Goal: Task Accomplishment & Management: Use online tool/utility

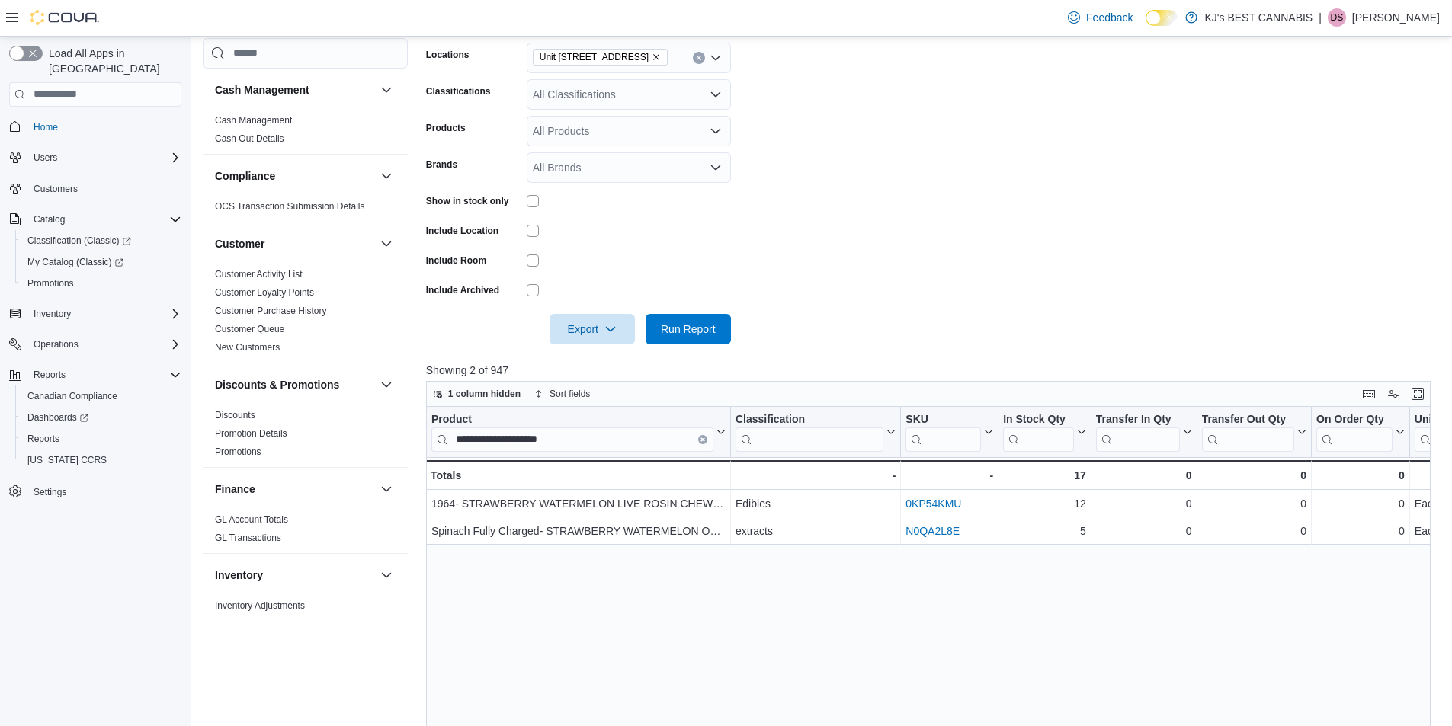
scroll to position [229, 0]
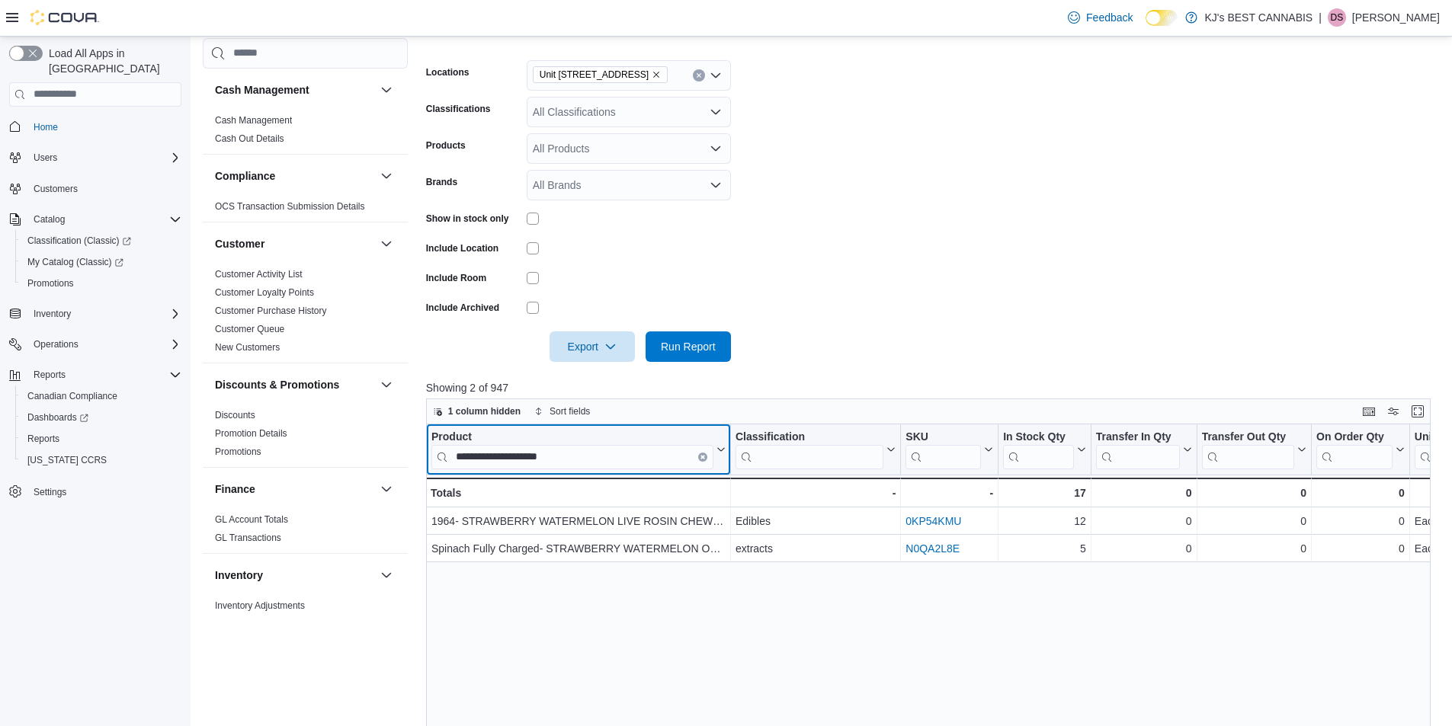
click at [703, 461] on button "Clear input" at bounding box center [702, 456] width 9 height 9
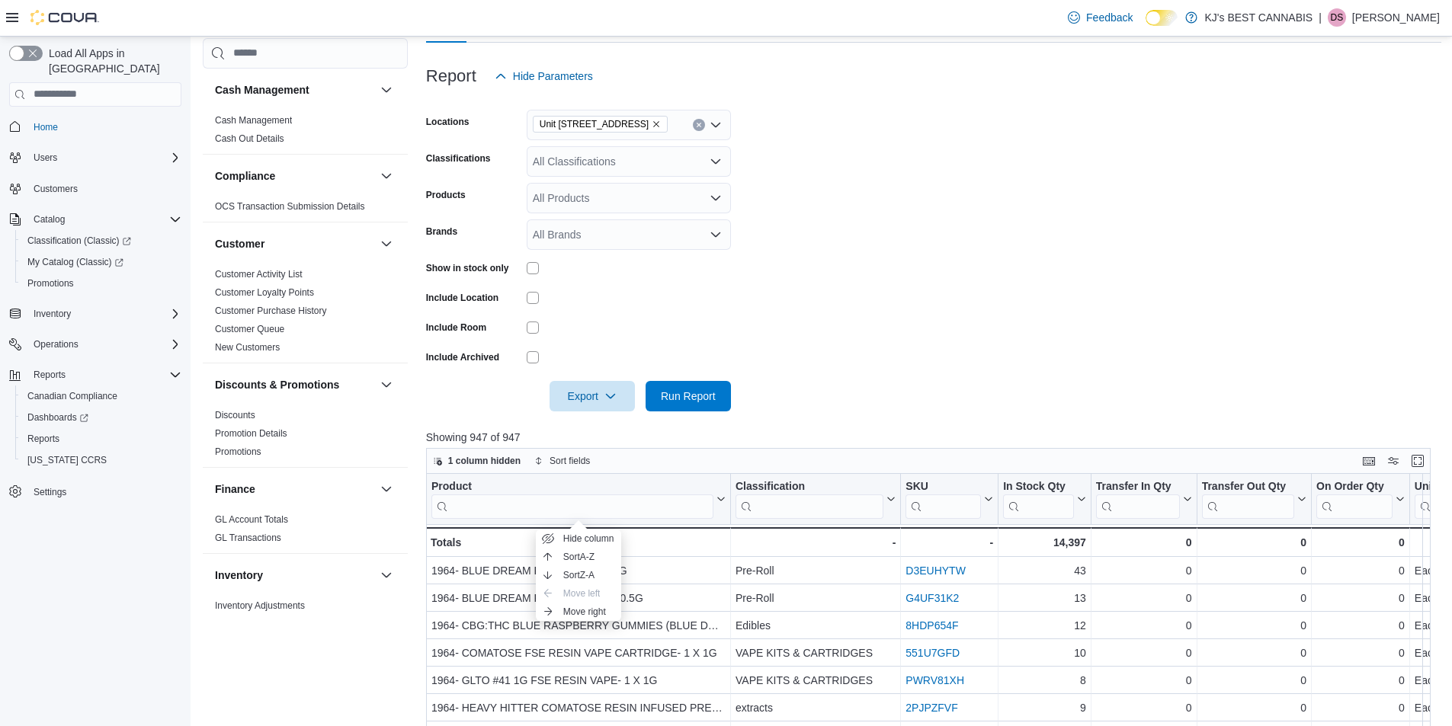
scroll to position [152, 0]
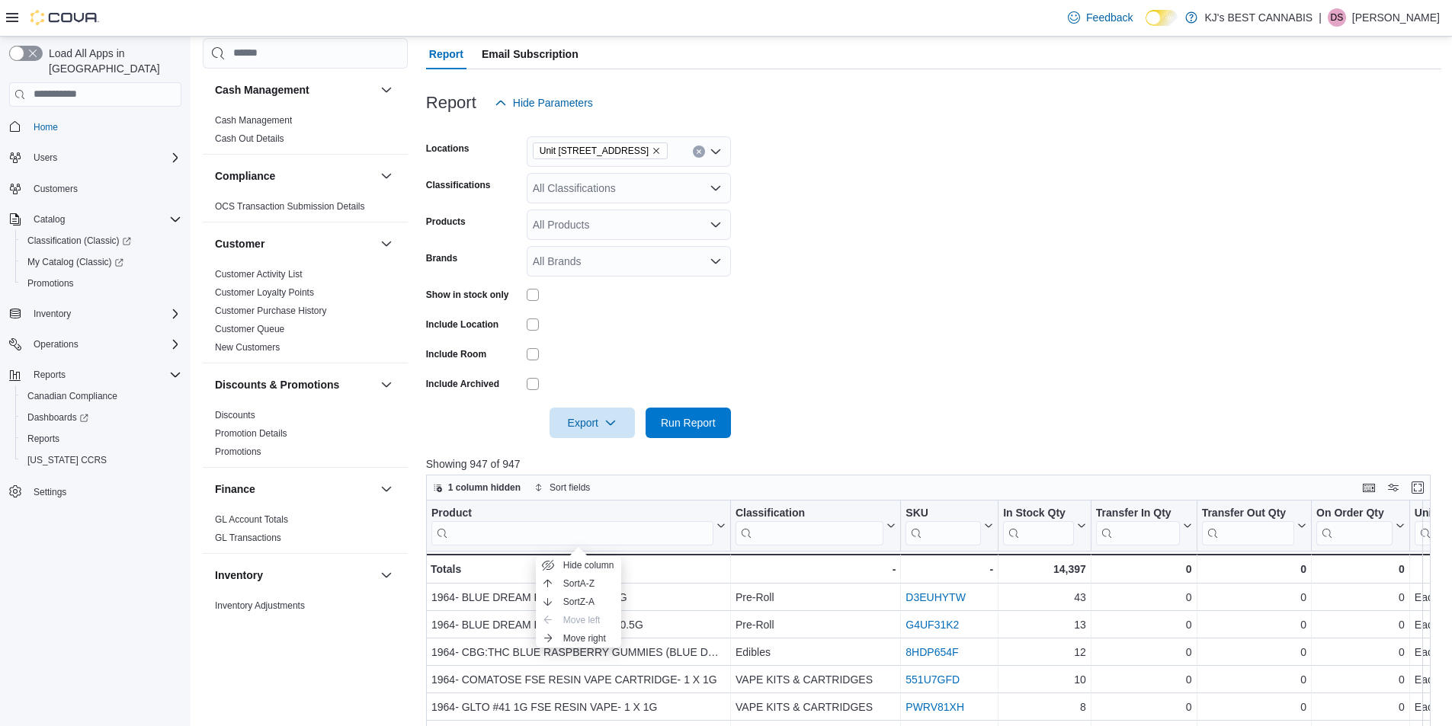
click at [1043, 287] on form "Locations [STREET_ADDRESS] All Classifications Products All Products Brands All…" at bounding box center [933, 278] width 1015 height 320
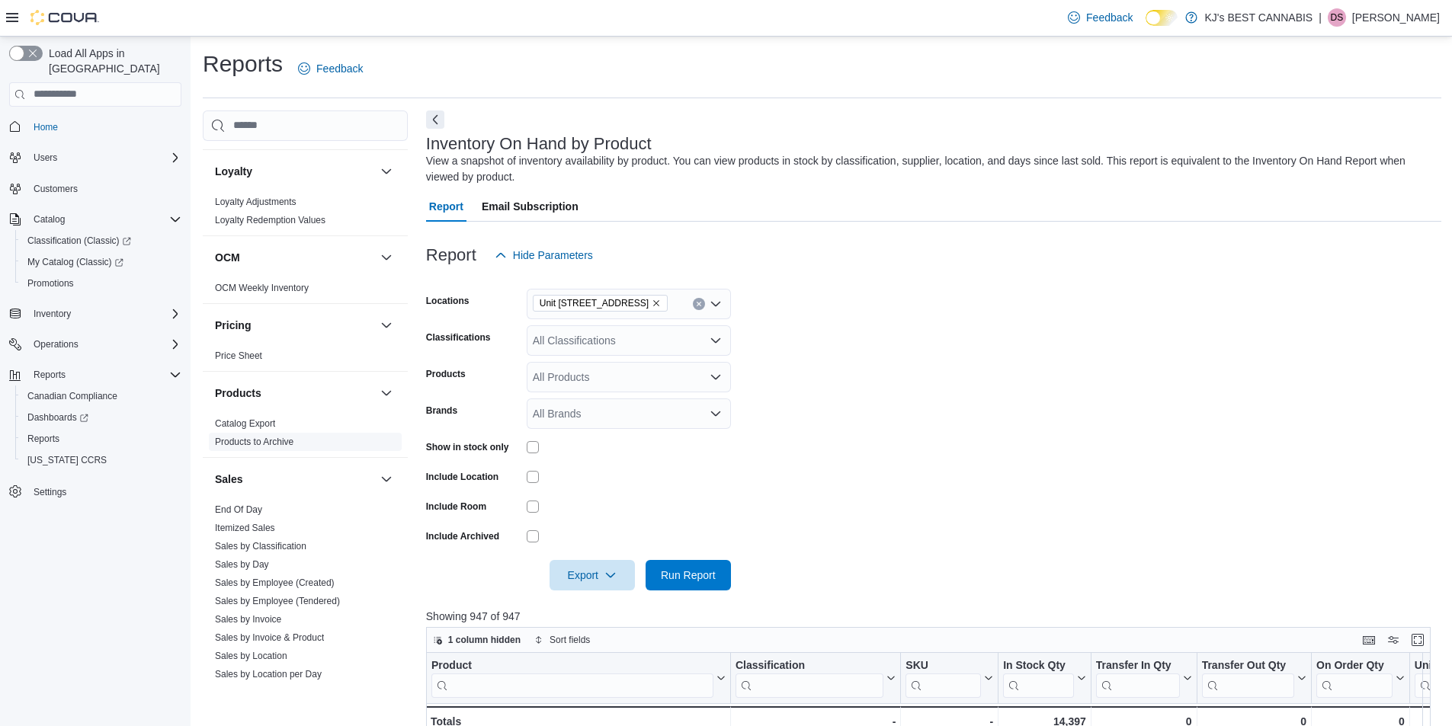
scroll to position [925, 0]
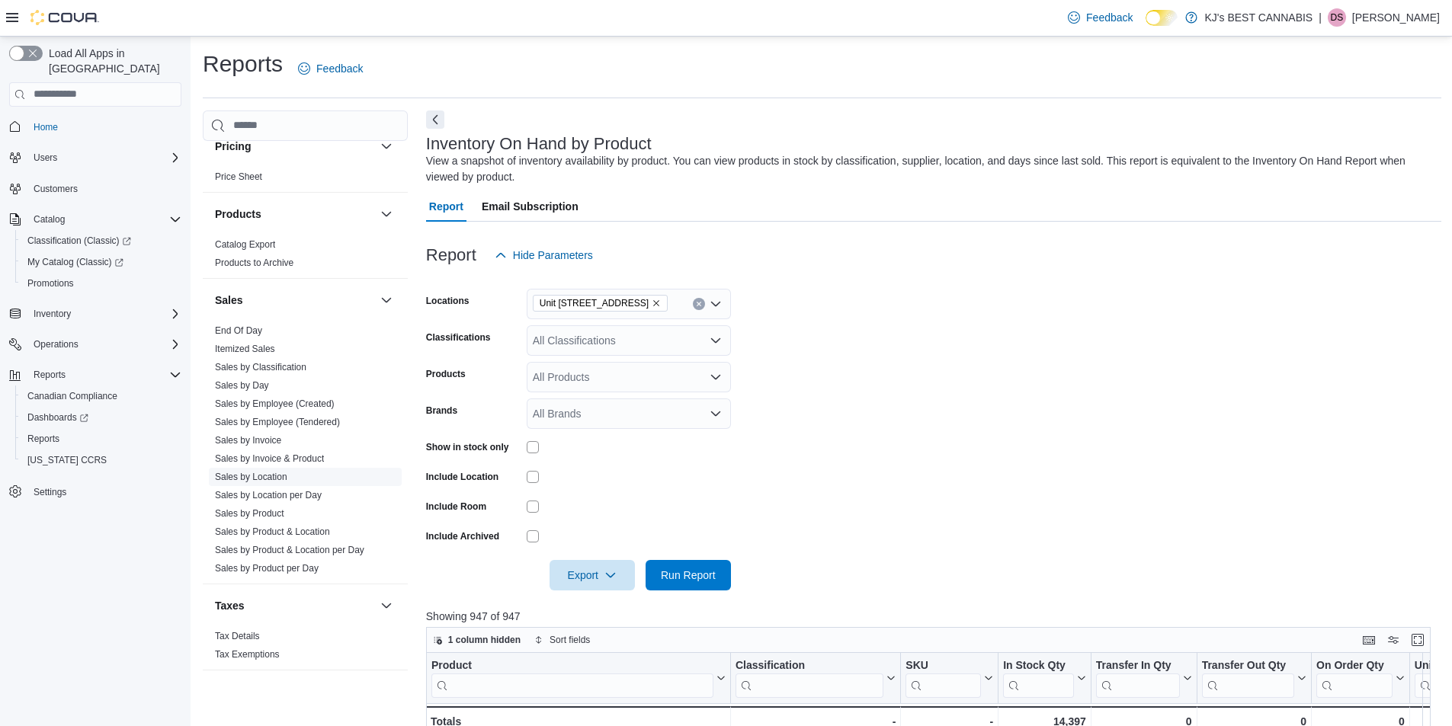
click at [264, 472] on link "Sales by Location" at bounding box center [251, 477] width 72 height 11
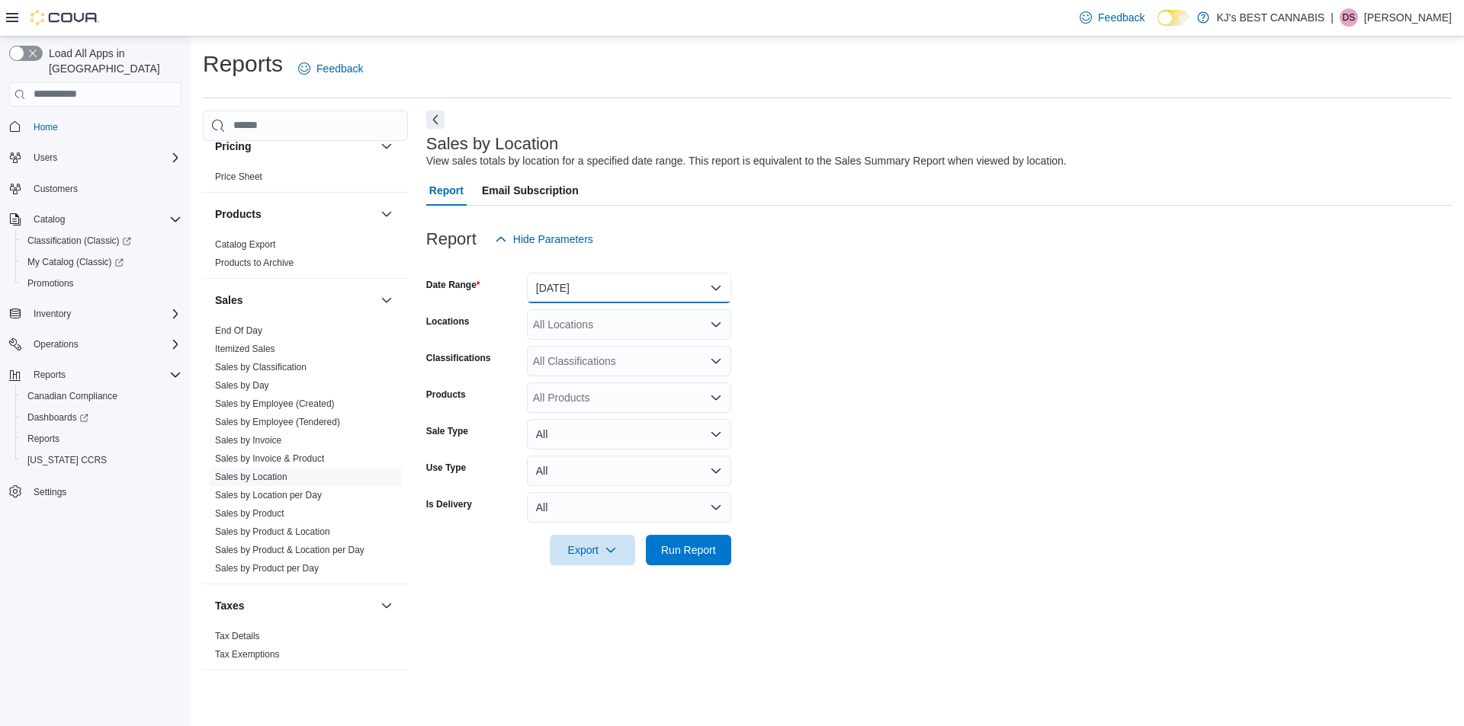
click at [569, 281] on button "[DATE]" at bounding box center [629, 288] width 204 height 30
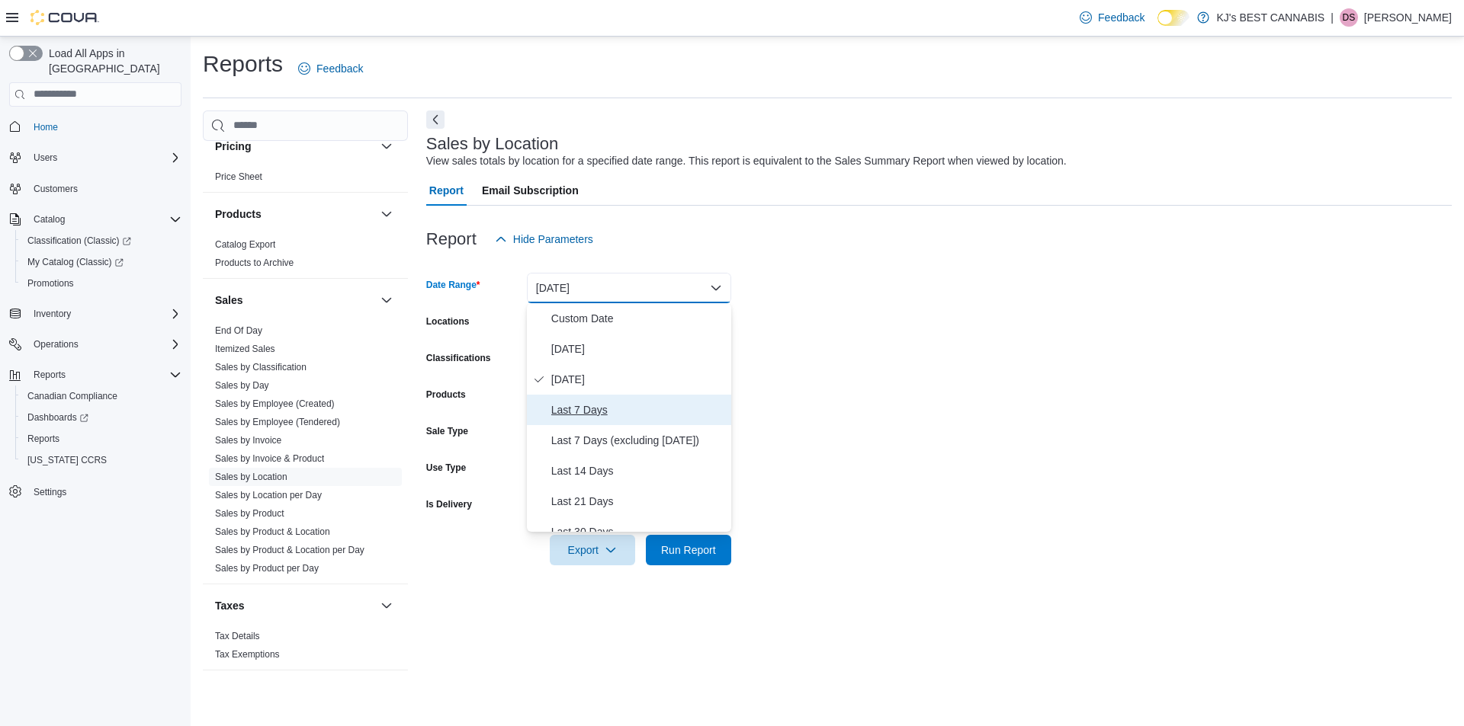
click at [570, 412] on span "Last 7 Days" at bounding box center [638, 410] width 174 height 18
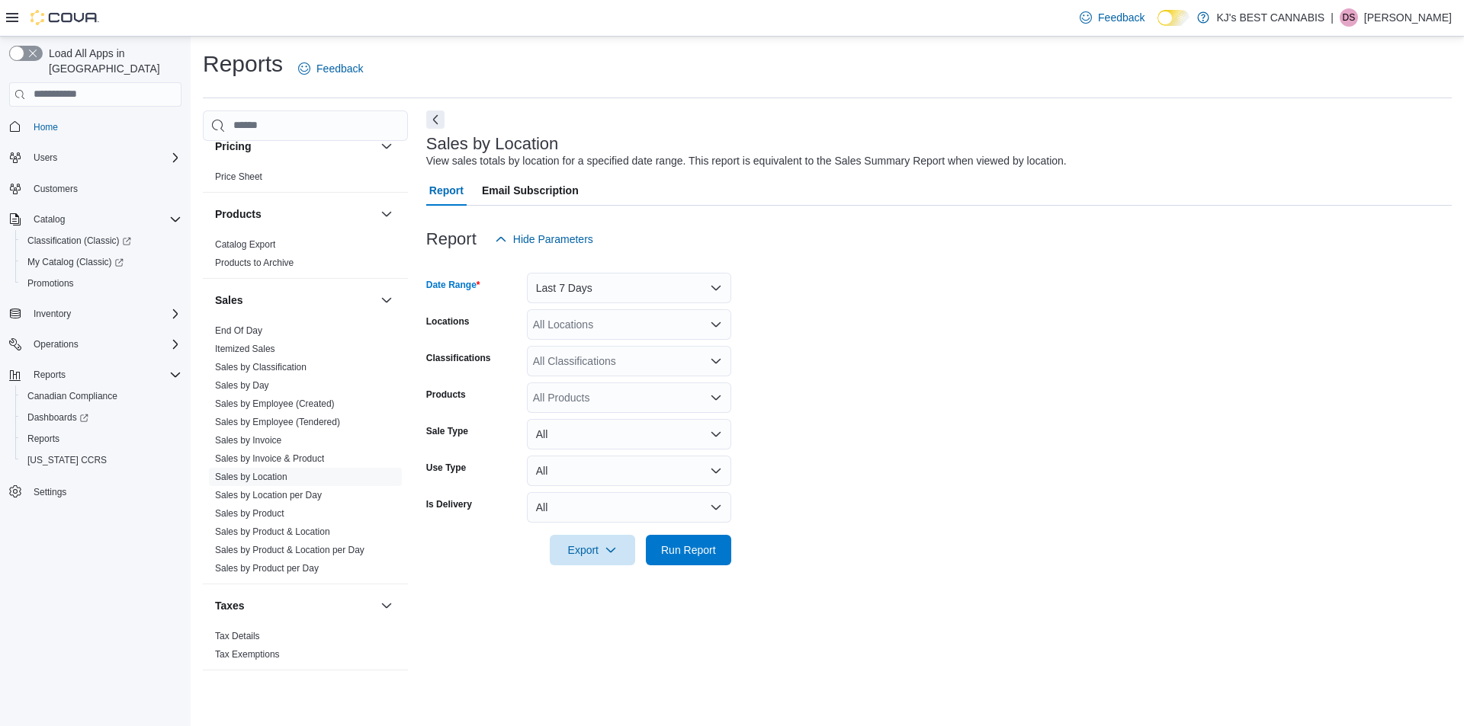
click at [870, 303] on form "Date Range Last 7 Days Locations All Locations Classifications All Classificati…" at bounding box center [938, 410] width 1025 height 311
click at [583, 327] on div "All Locations" at bounding box center [629, 324] width 204 height 30
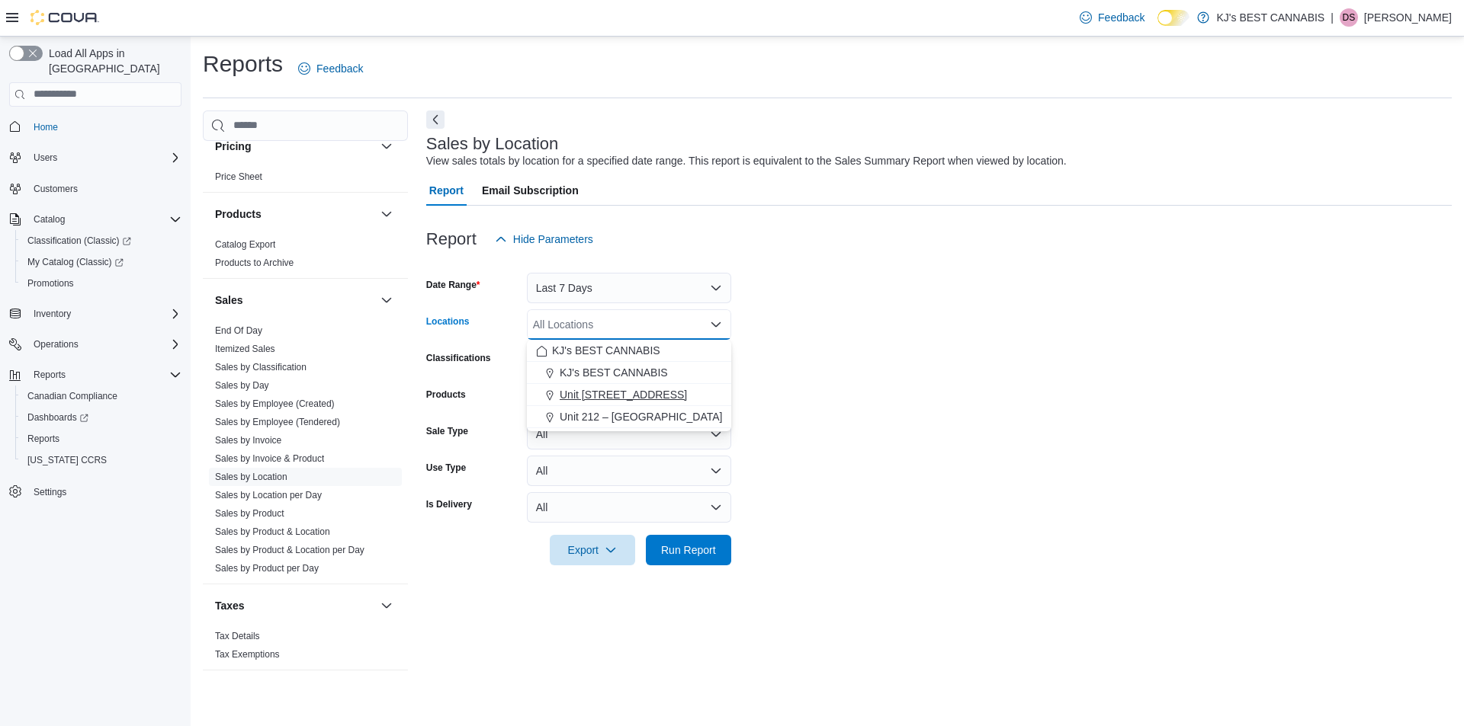
click at [593, 399] on span "Unit [STREET_ADDRESS]" at bounding box center [623, 394] width 127 height 15
click at [922, 313] on form "Date Range Last 7 Days Locations [STREET_ADDRESS] Selected. [STREET_ADDRESS]. P…" at bounding box center [938, 410] width 1025 height 311
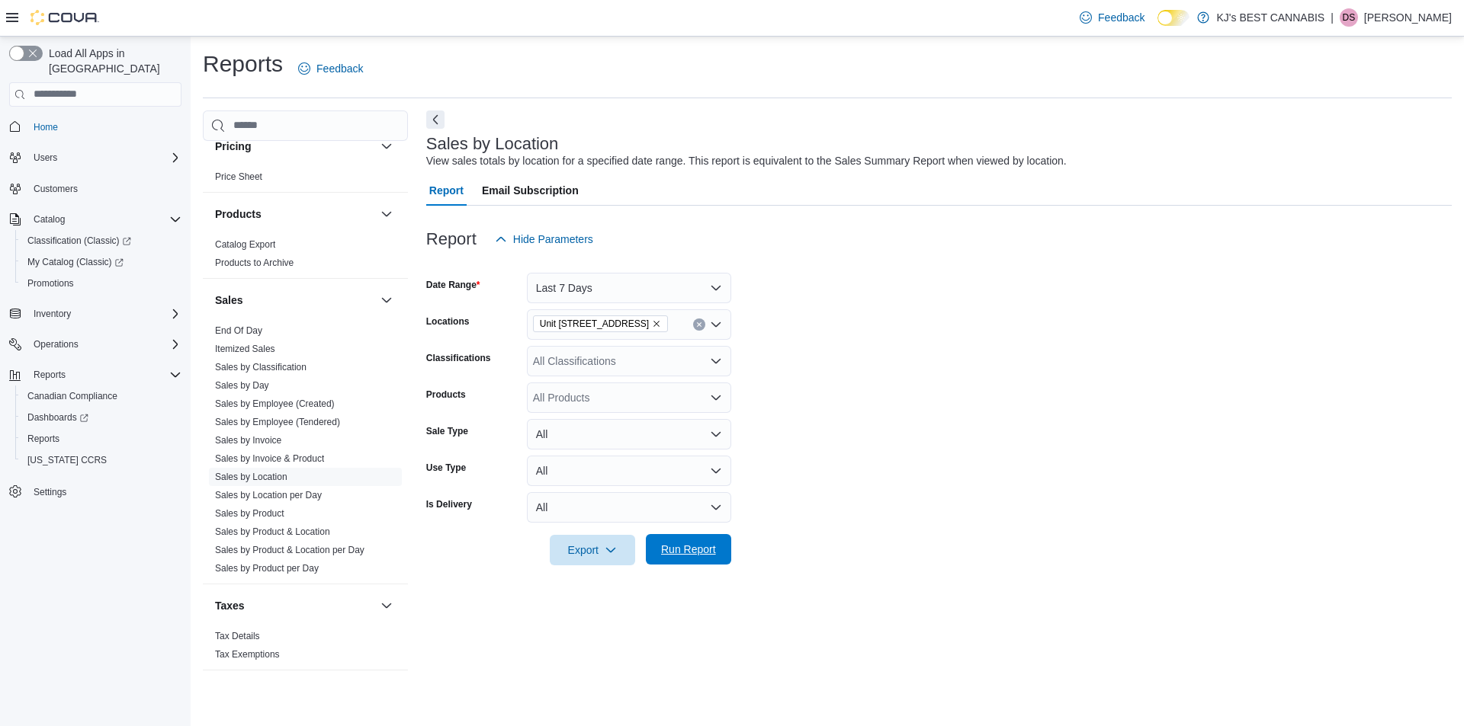
click at [679, 557] on span "Run Report" at bounding box center [688, 549] width 67 height 30
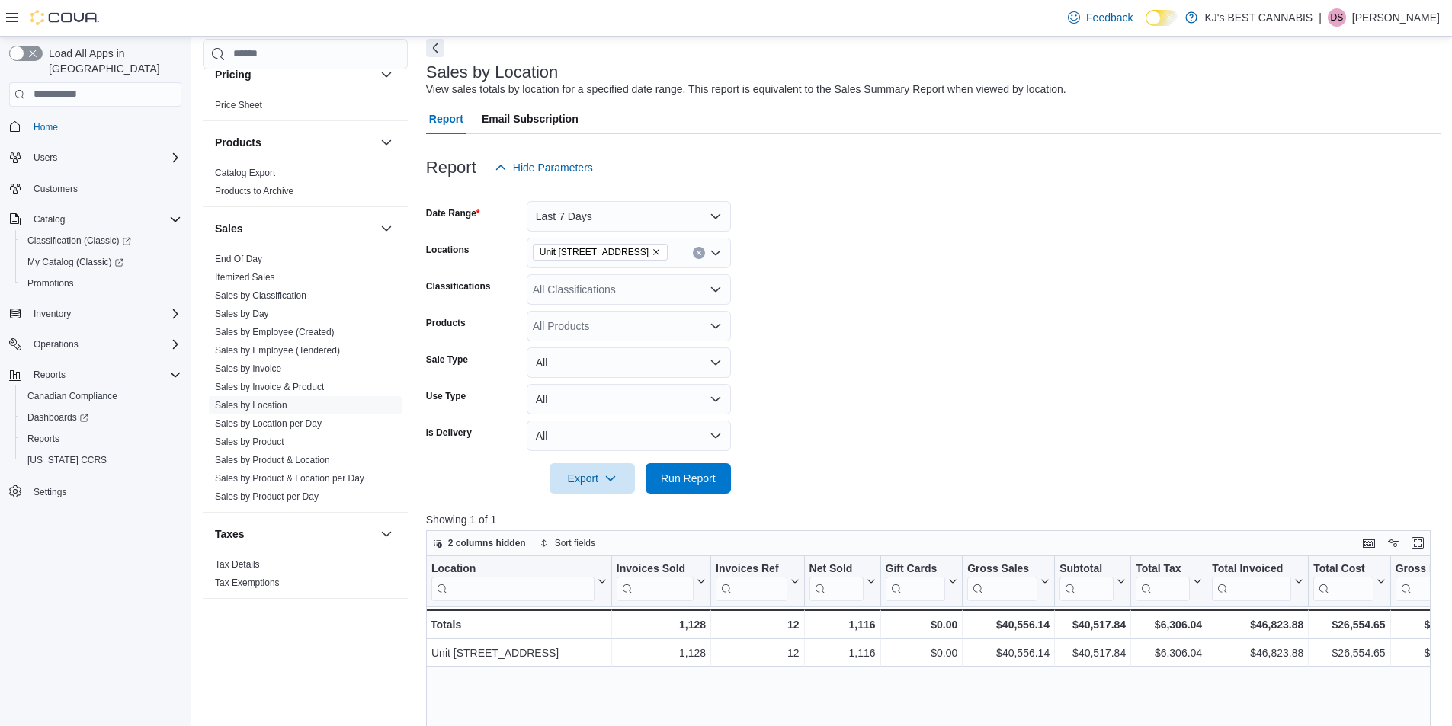
scroll to position [152, 0]
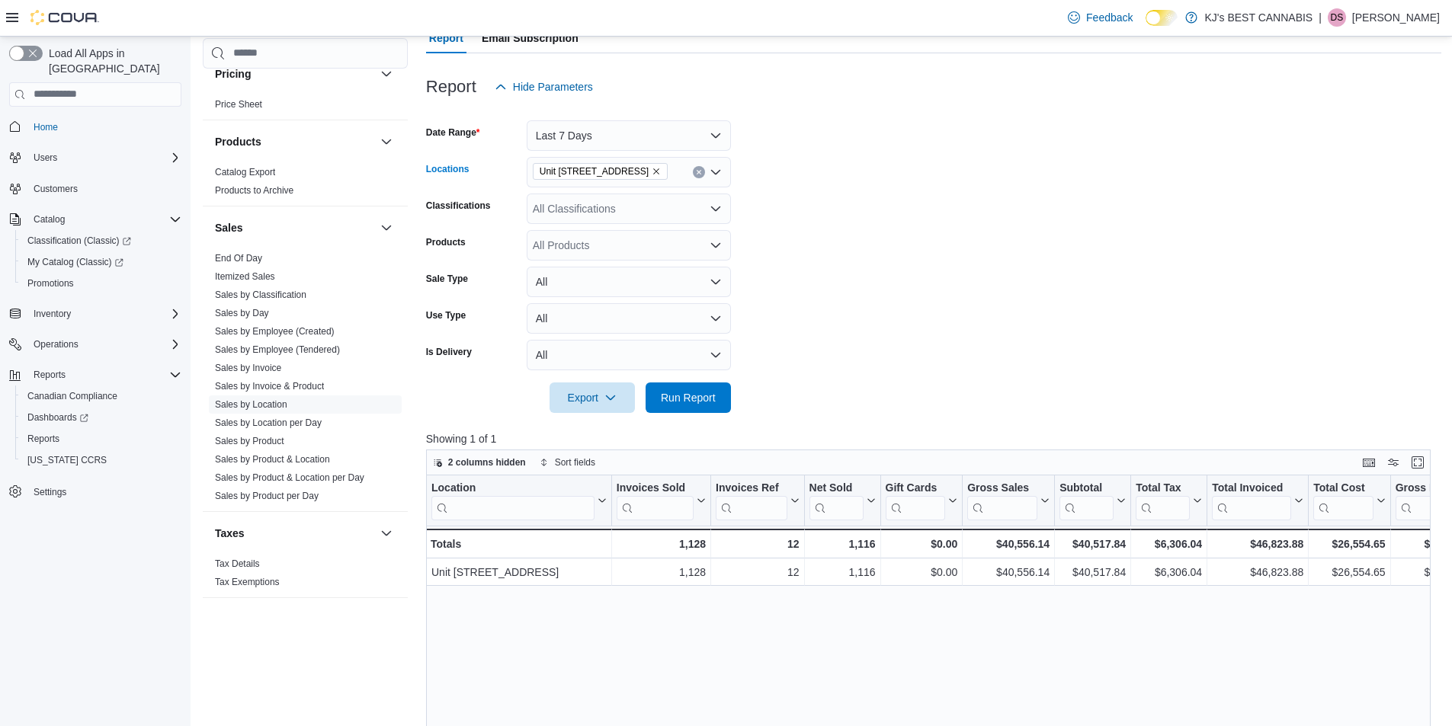
click at [694, 171] on button "Clear input" at bounding box center [699, 172] width 12 height 12
click at [881, 168] on form "Date Range Last 7 Days Locations All Locations Classifications All Classificati…" at bounding box center [933, 257] width 1015 height 311
click at [572, 159] on div "All Locations" at bounding box center [629, 172] width 204 height 30
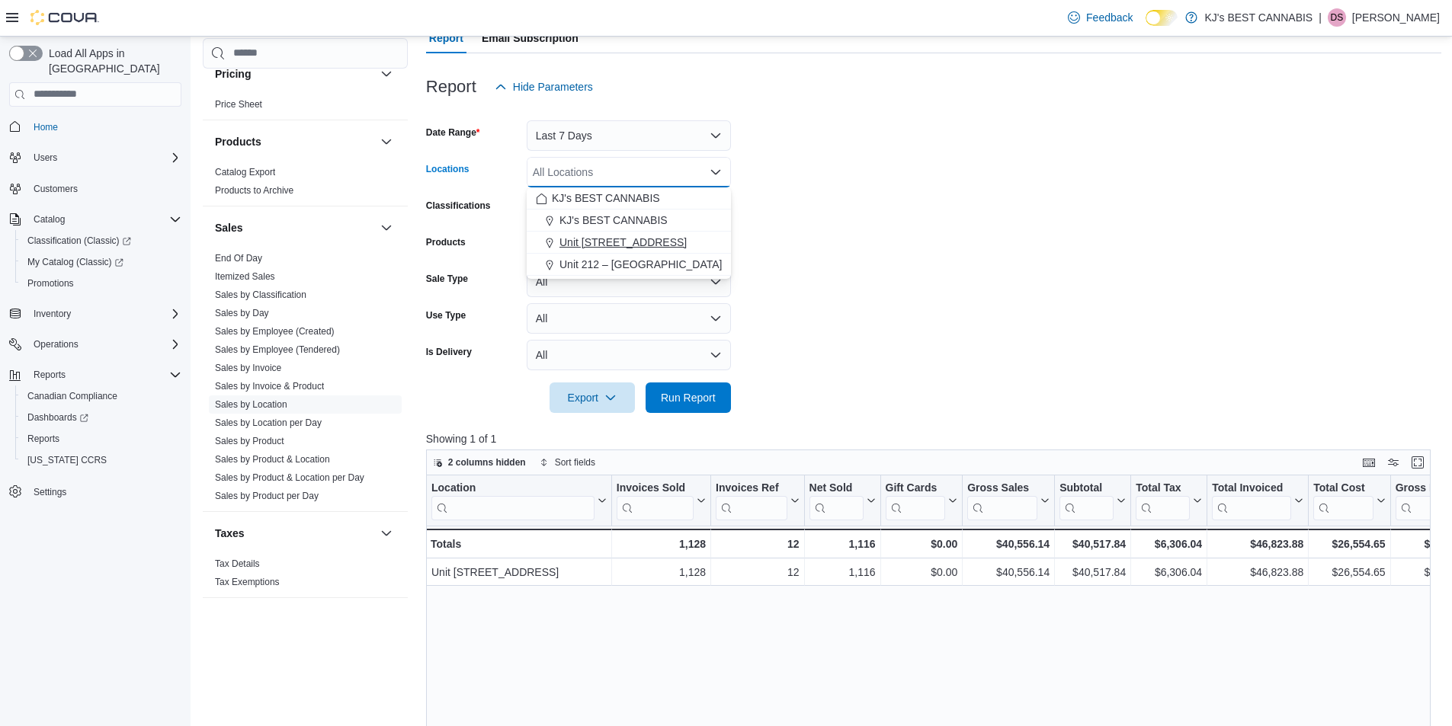
click at [600, 245] on span "Unit [STREET_ADDRESS]" at bounding box center [623, 242] width 127 height 15
click at [689, 397] on span "Run Report" at bounding box center [688, 397] width 55 height 15
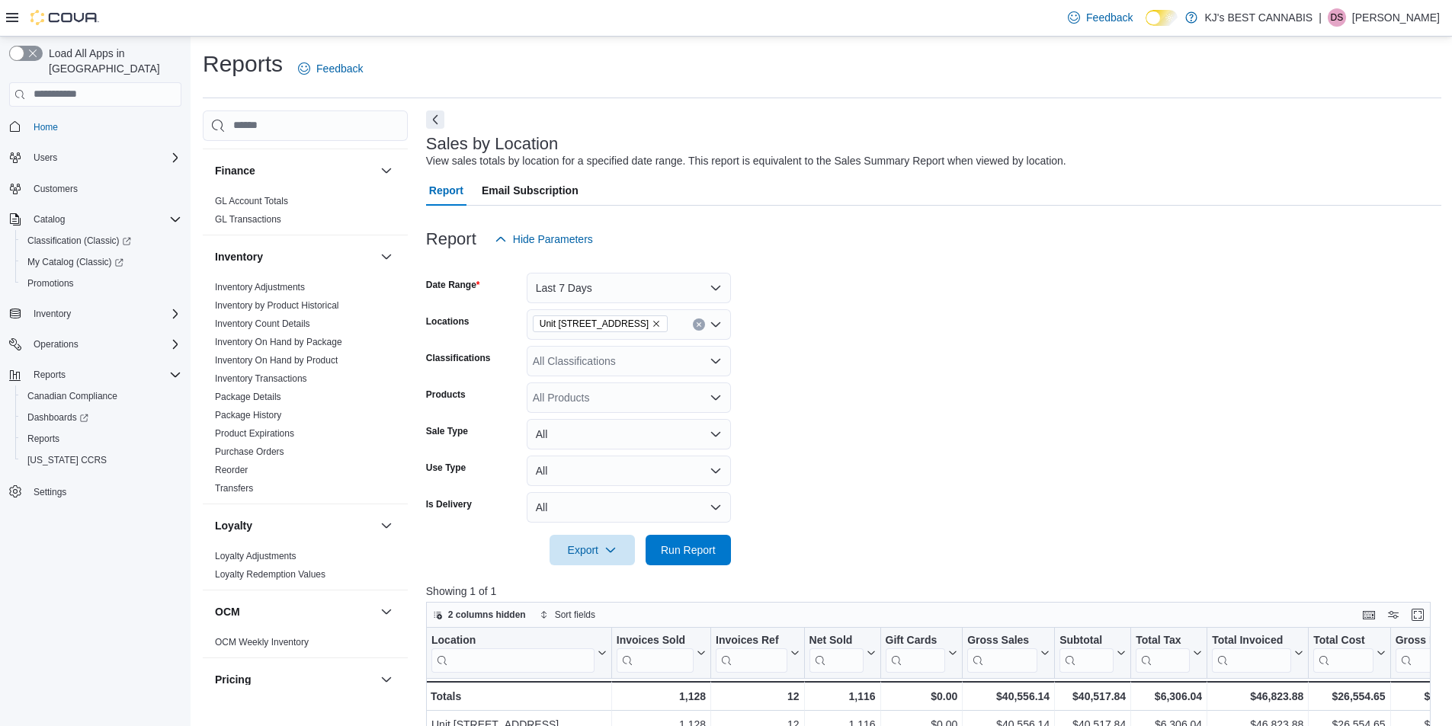
scroll to position [162, 0]
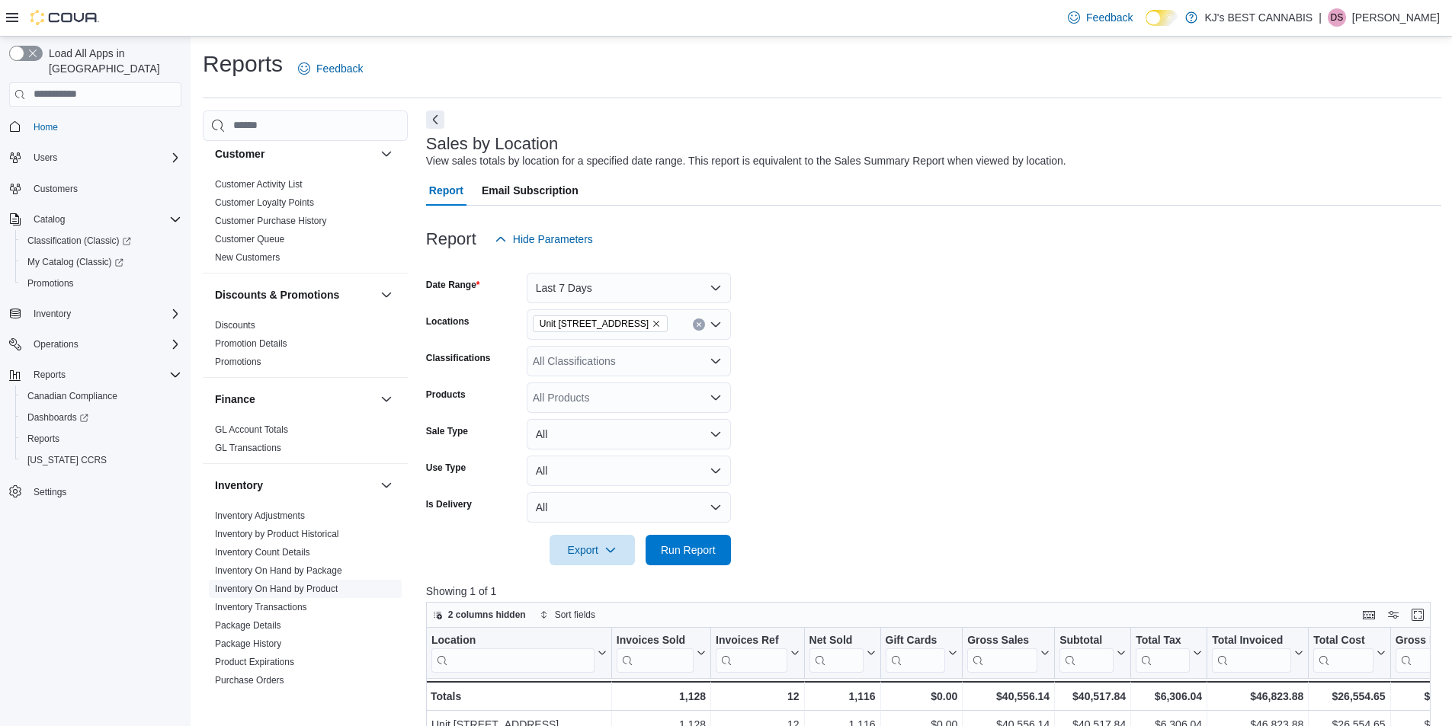
click at [293, 593] on link "Inventory On Hand by Product" at bounding box center [276, 589] width 123 height 11
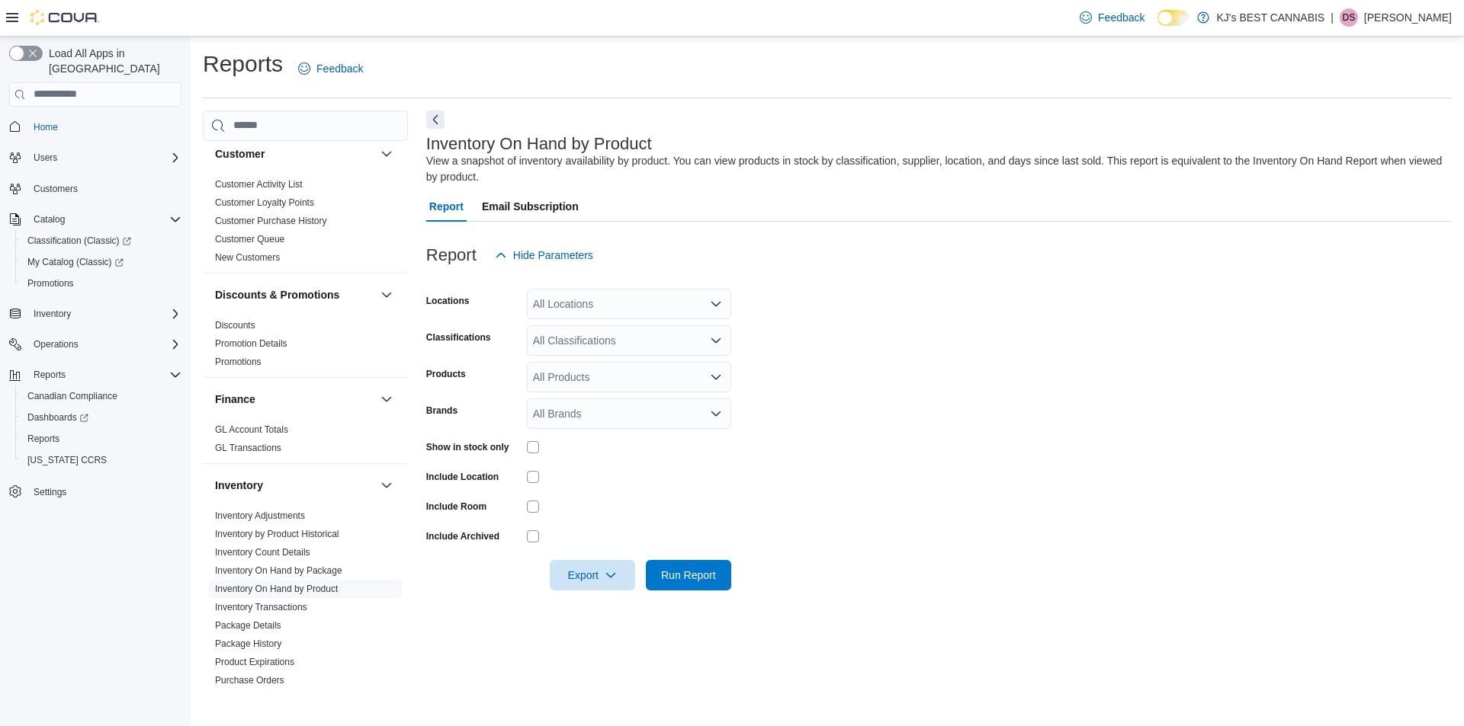
click at [599, 296] on div "All Locations" at bounding box center [629, 304] width 204 height 30
click at [605, 371] on span "Unit [STREET_ADDRESS]" at bounding box center [623, 374] width 127 height 15
click at [1035, 317] on form "Locations [STREET_ADDRESS] All Classifications Products All Products Brands All…" at bounding box center [938, 431] width 1025 height 320
click at [540, 480] on div at bounding box center [629, 477] width 204 height 12
click at [682, 566] on span "Run Report" at bounding box center [688, 575] width 67 height 30
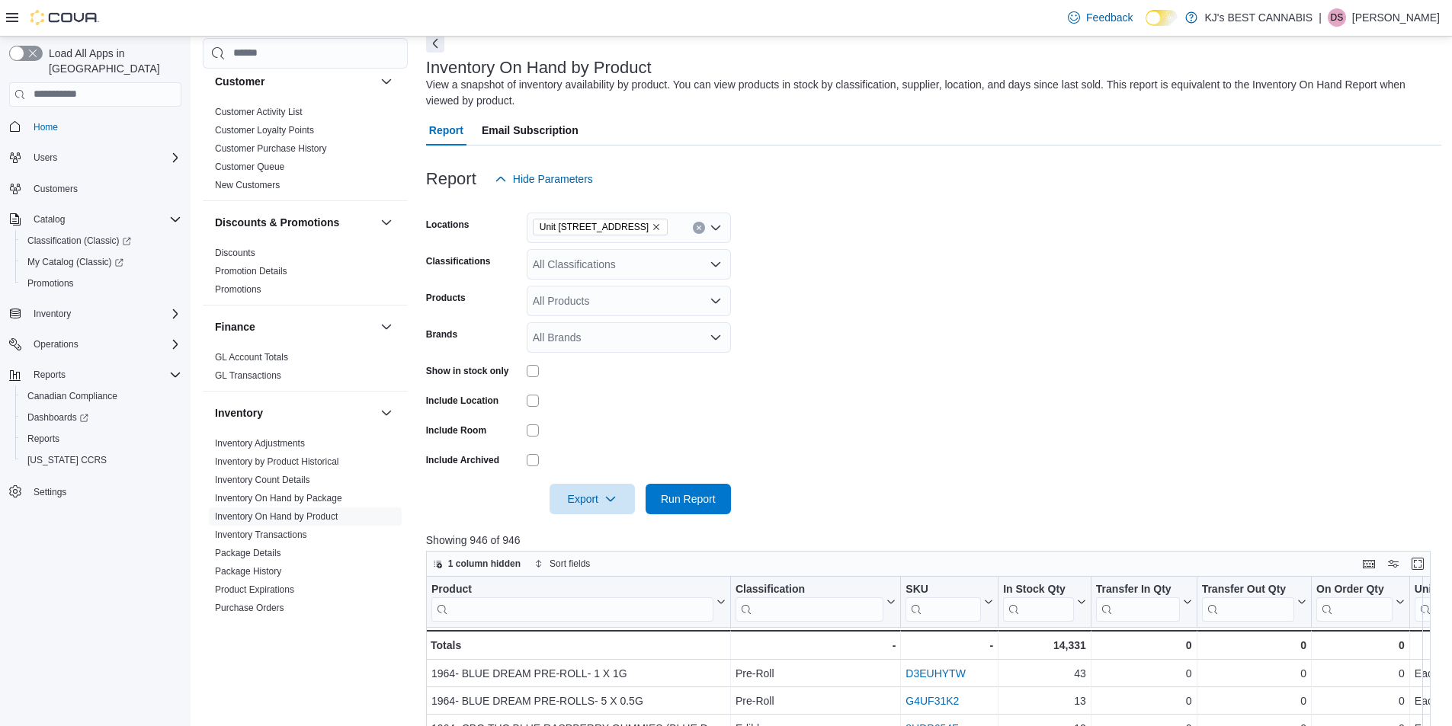
scroll to position [152, 0]
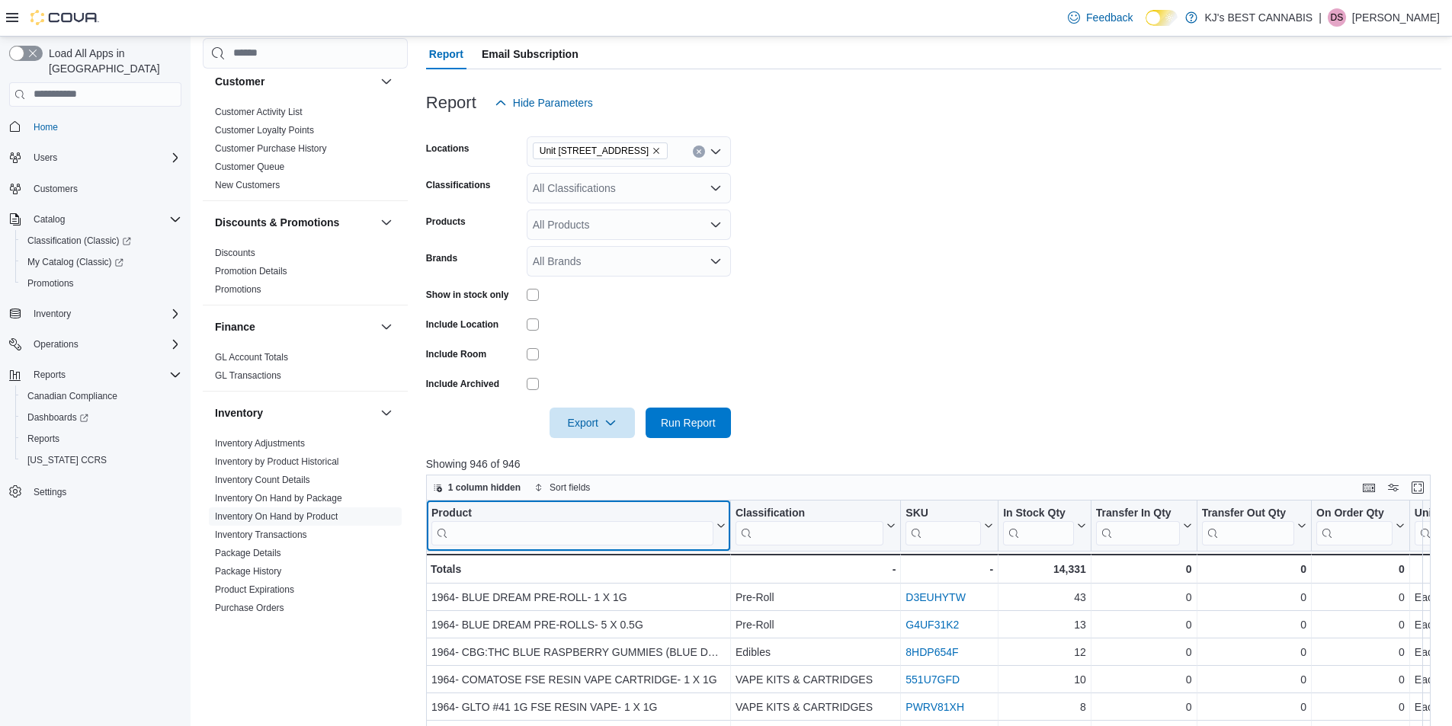
click at [498, 528] on input "search" at bounding box center [572, 533] width 282 height 24
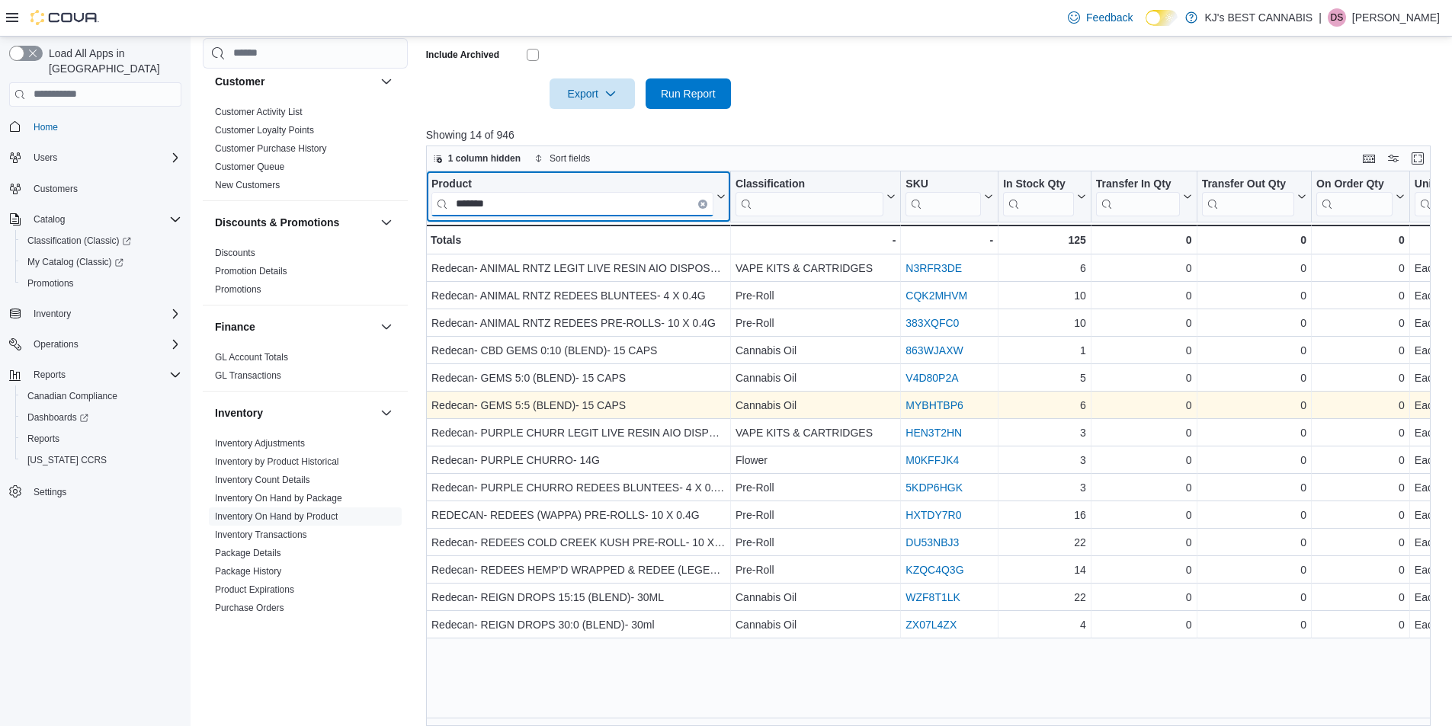
scroll to position [494, 0]
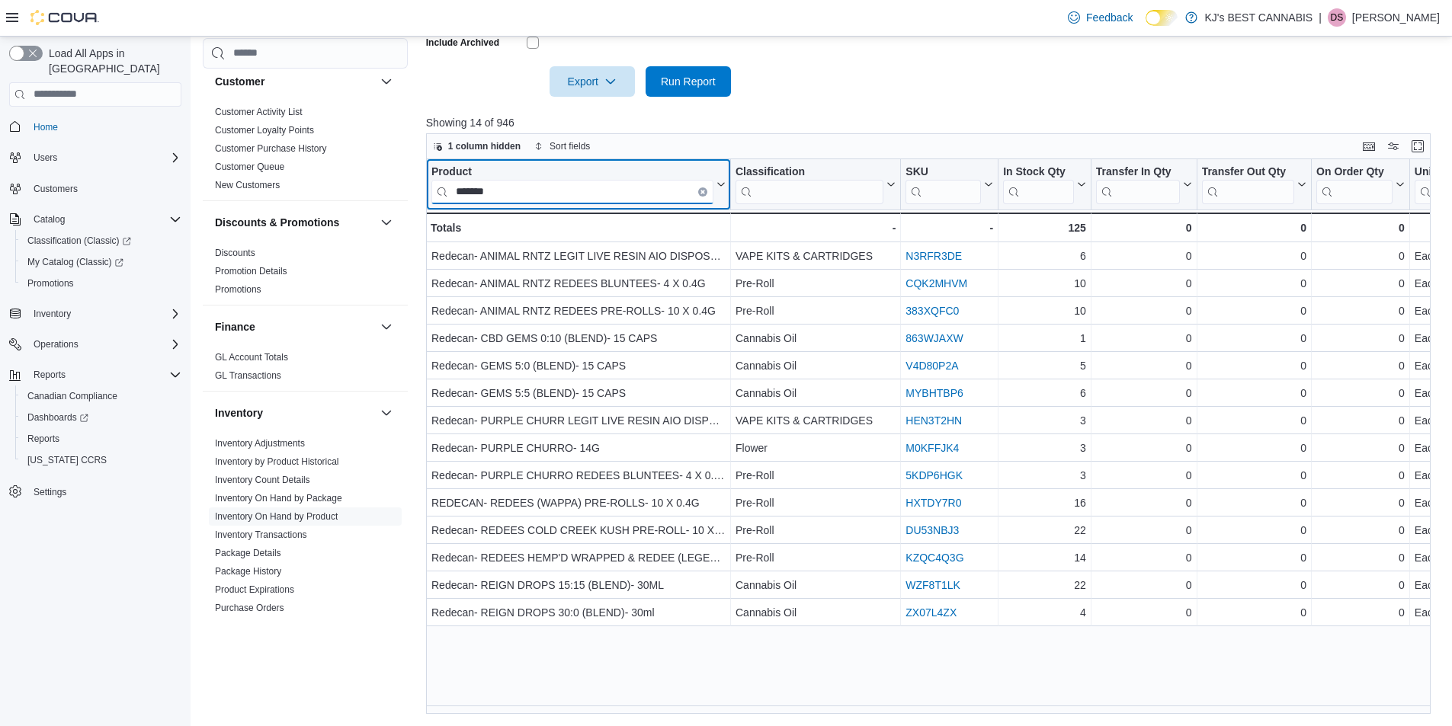
type input "*******"
drag, startPoint x: 668, startPoint y: 715, endPoint x: 697, endPoint y: 715, distance: 29.0
click at [697, 715] on div "Reports Feedback Cash Management Cash Management Cash Out Details Compliance OC…" at bounding box center [822, 135] width 1263 height 1184
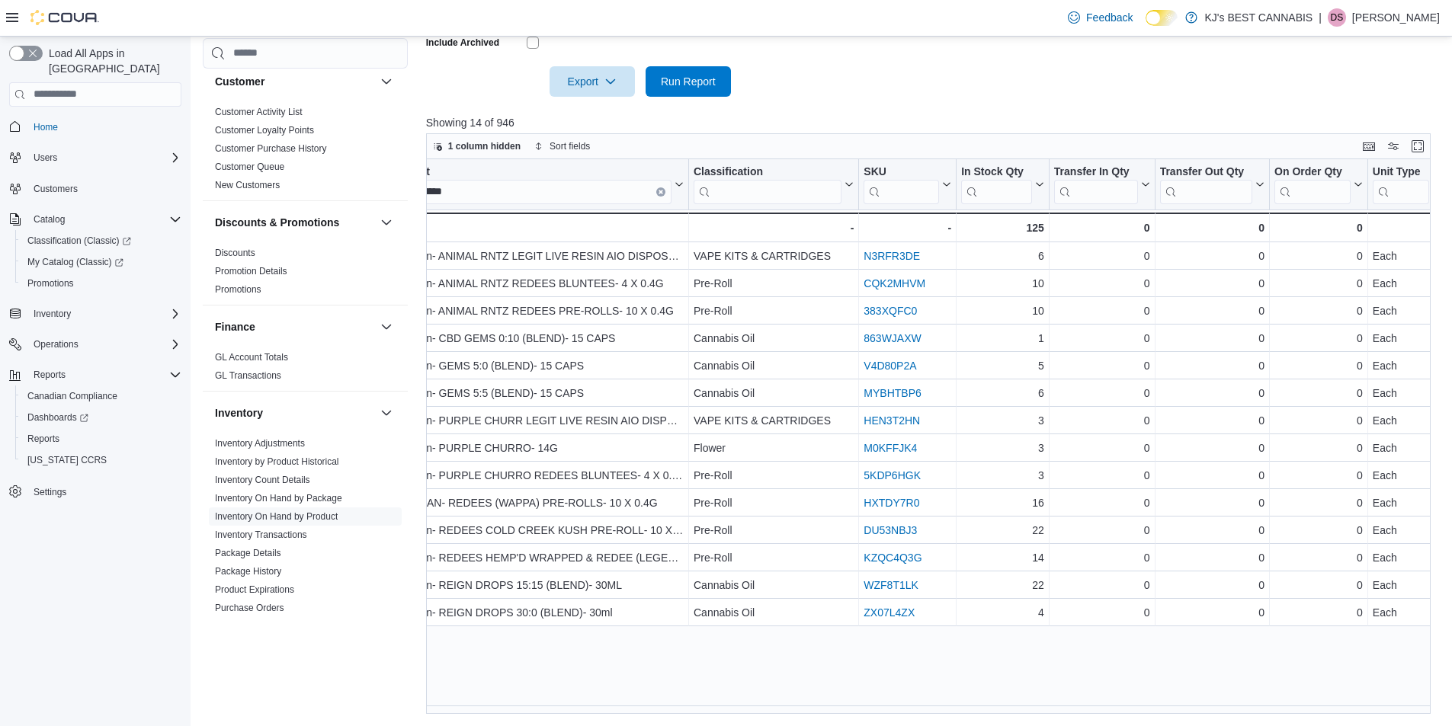
scroll to position [0, 0]
